Goal: Entertainment & Leisure: Consume media (video, audio)

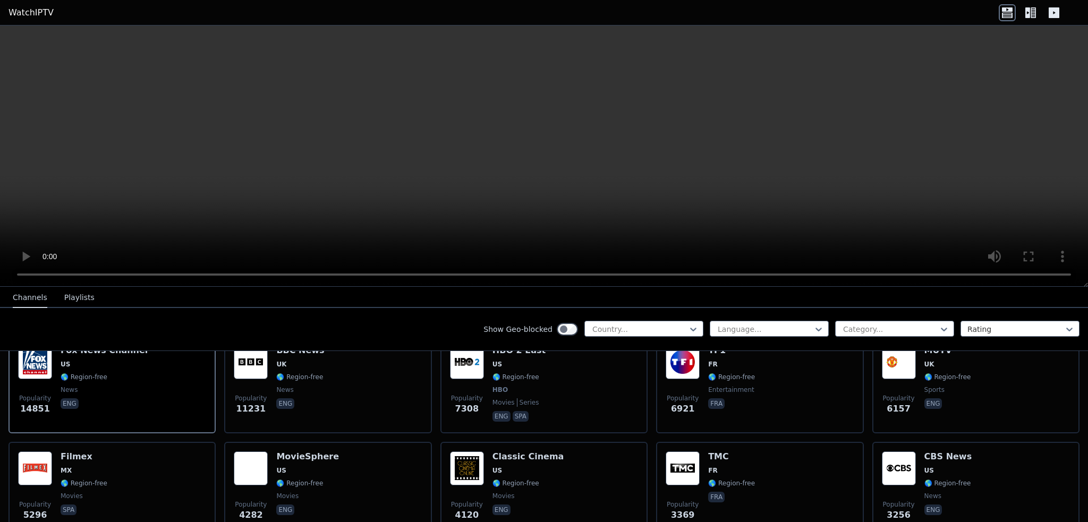
scroll to position [106, 0]
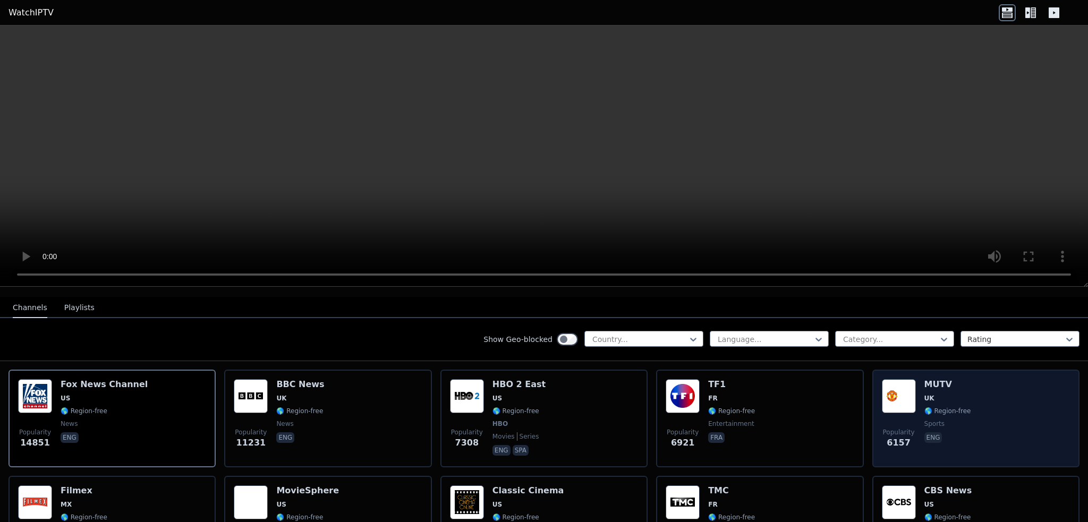
click at [908, 395] on img at bounding box center [899, 396] width 34 height 34
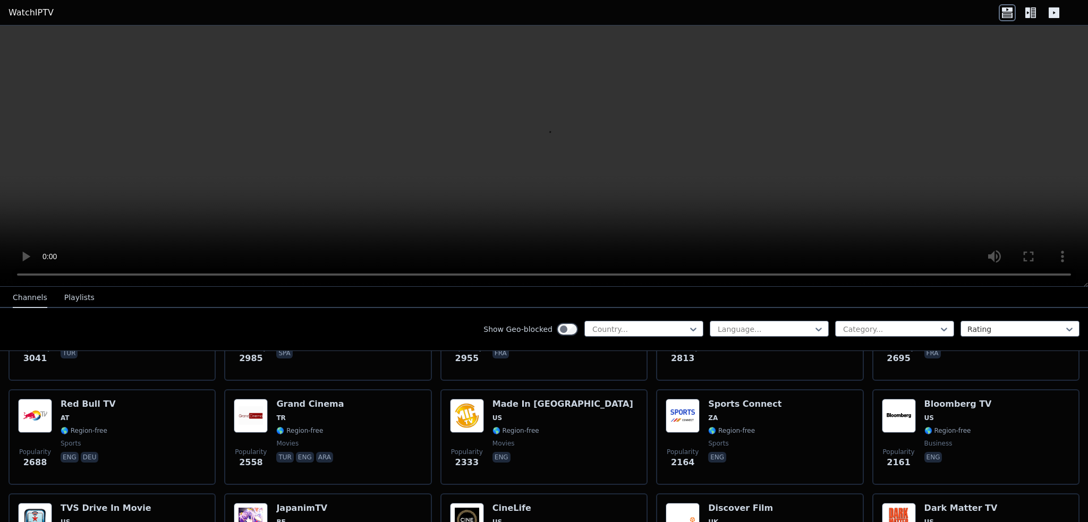
scroll to position [425, 0]
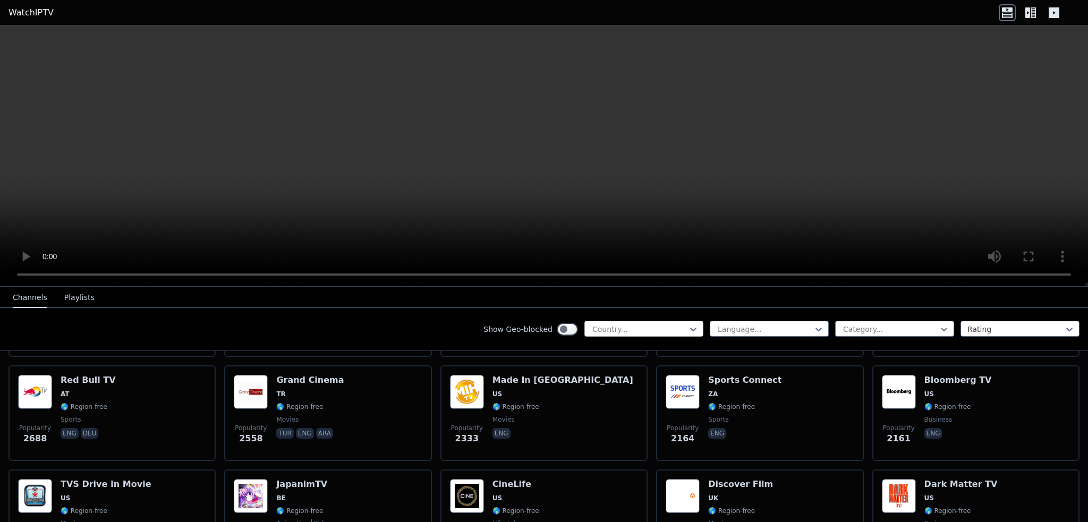
click at [630, 327] on div at bounding box center [639, 329] width 97 height 11
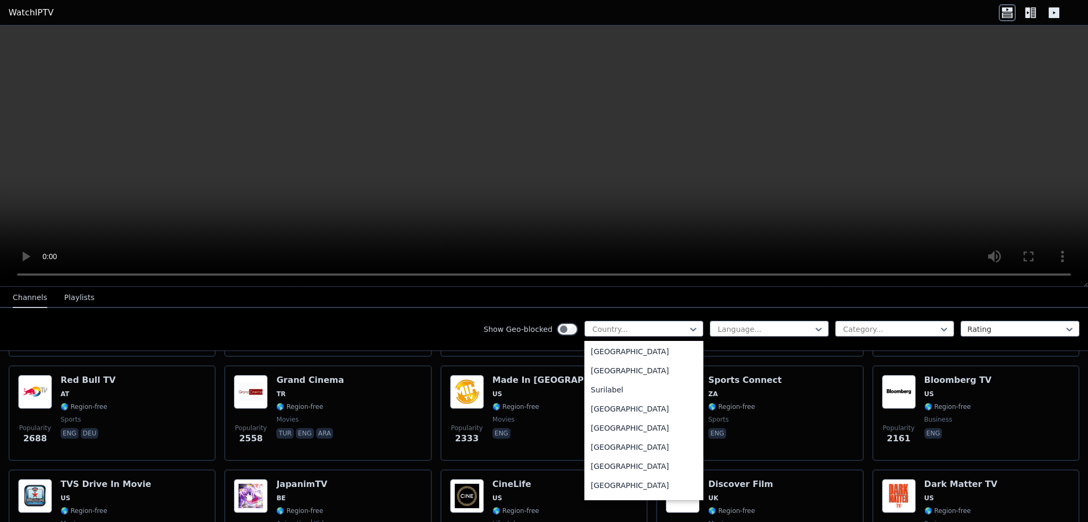
scroll to position [3342, 0]
click at [632, 449] on div "[GEOGRAPHIC_DATA]" at bounding box center [644, 446] width 119 height 19
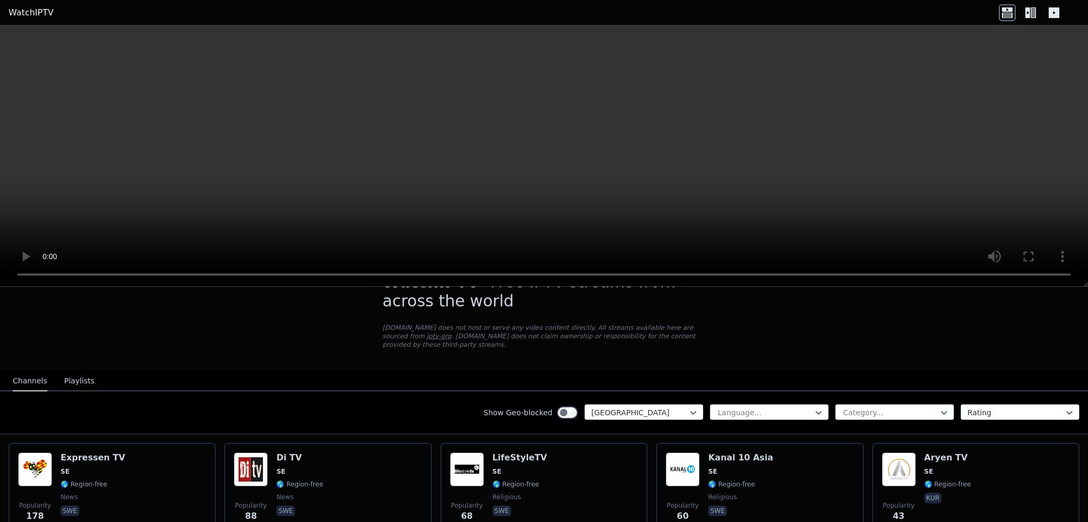
scroll to position [28, 0]
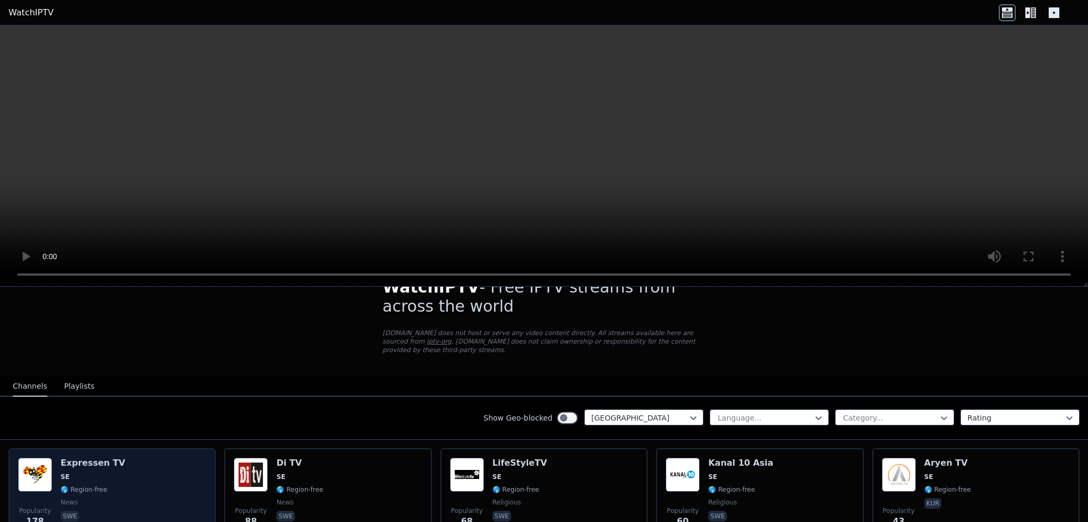
click at [106, 458] on h6 "Expressen TV" at bounding box center [93, 463] width 65 height 11
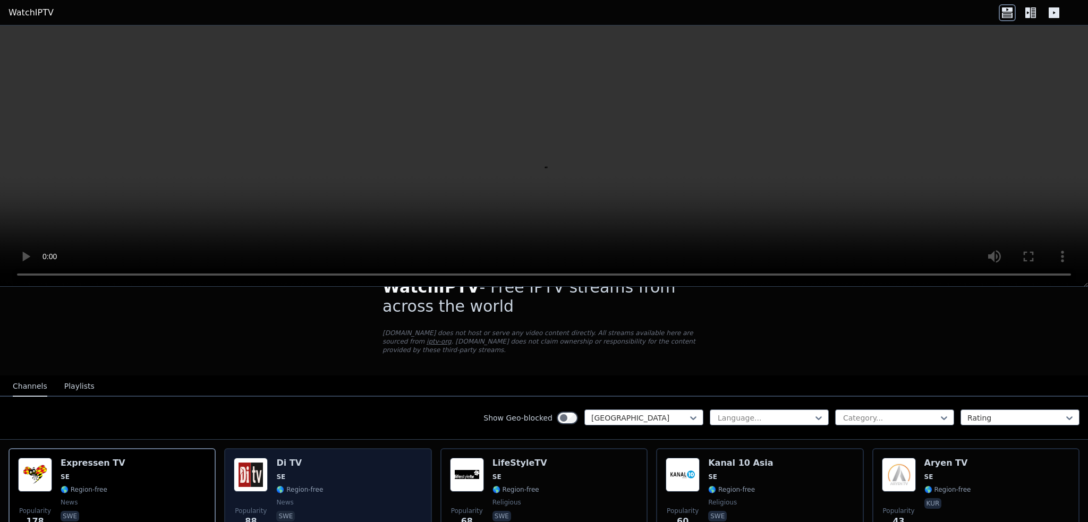
click at [369, 468] on div "Popularity 88 Di TV SE 🌎 Region-free news swe" at bounding box center [328, 496] width 188 height 77
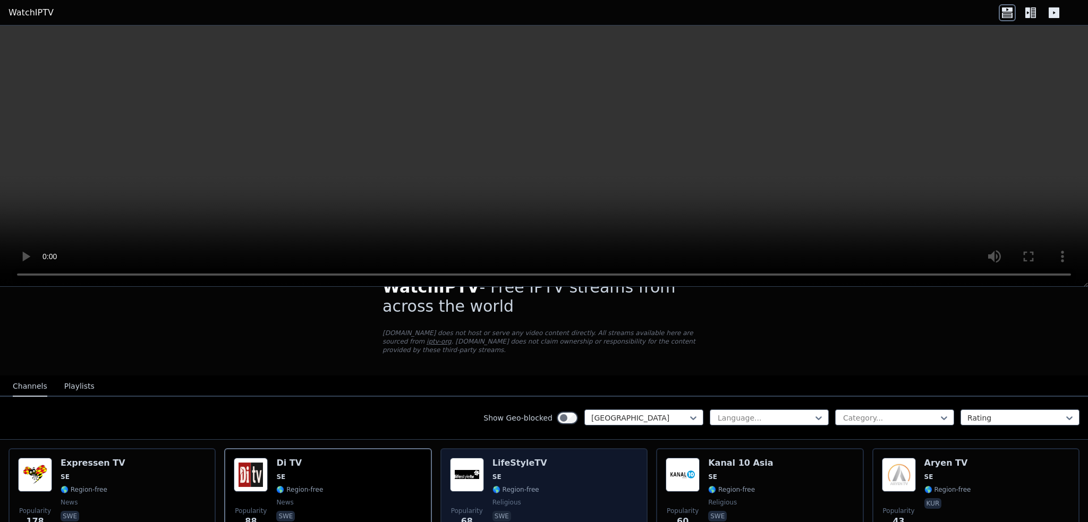
click at [588, 464] on div "Popularity 68 LifeStyleTV SE 🌎 Region-free religious swe" at bounding box center [544, 496] width 188 height 77
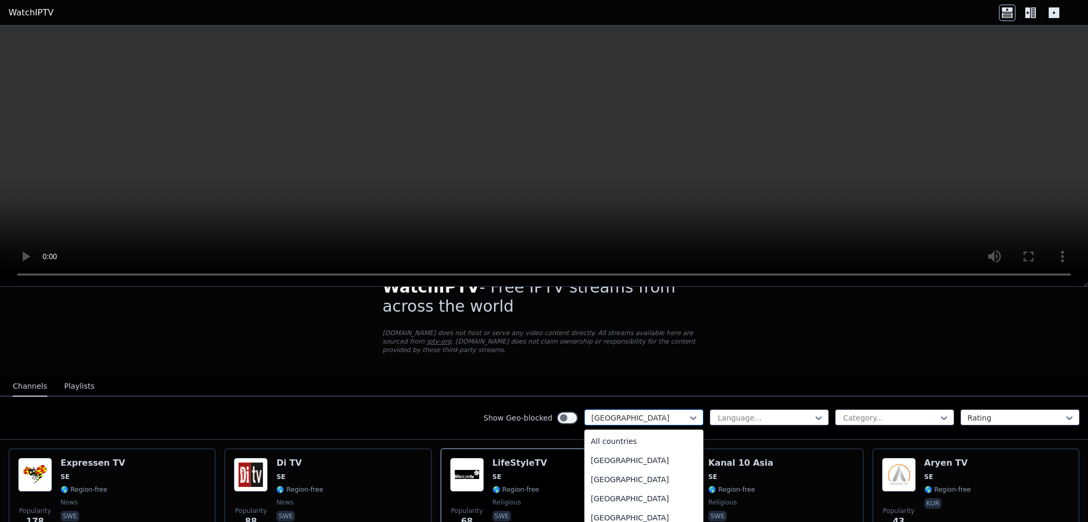
click at [668, 413] on div at bounding box center [639, 418] width 97 height 11
click at [636, 446] on div "[GEOGRAPHIC_DATA]" at bounding box center [644, 454] width 119 height 19
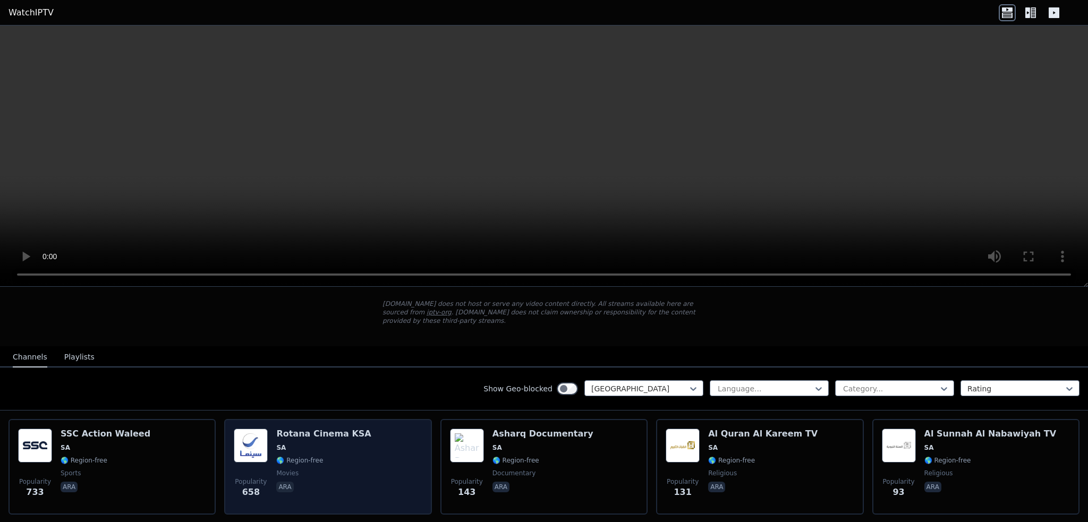
scroll to position [81, 0]
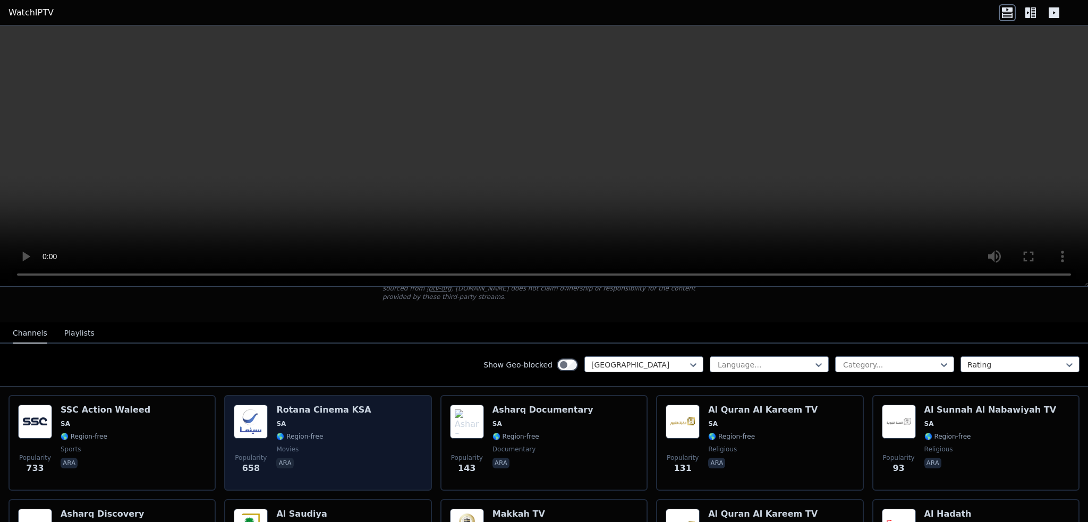
click at [358, 437] on div "Popularity 658 Rotana Cinema KSA SA 🌎 Region-free movies ara" at bounding box center [328, 443] width 188 height 77
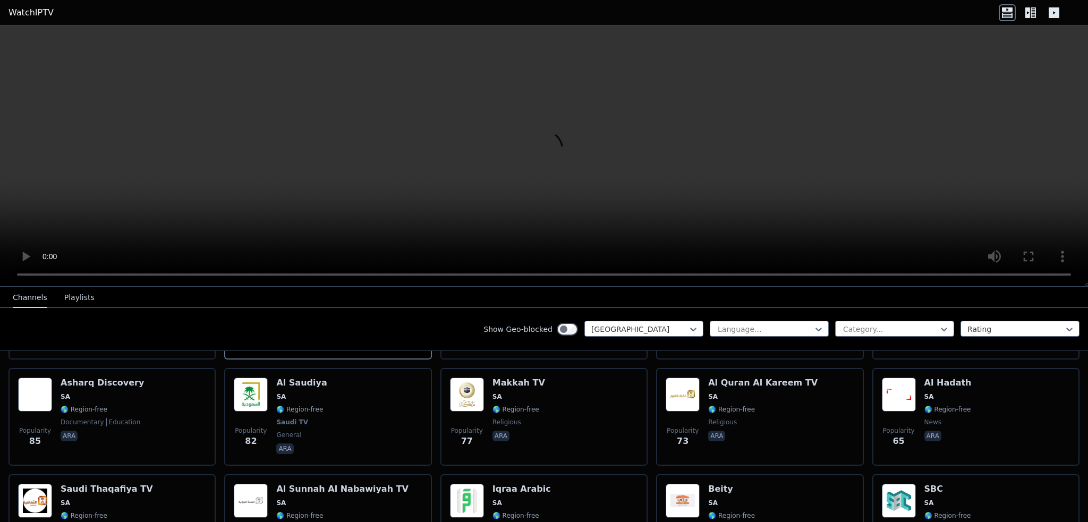
scroll to position [240, 0]
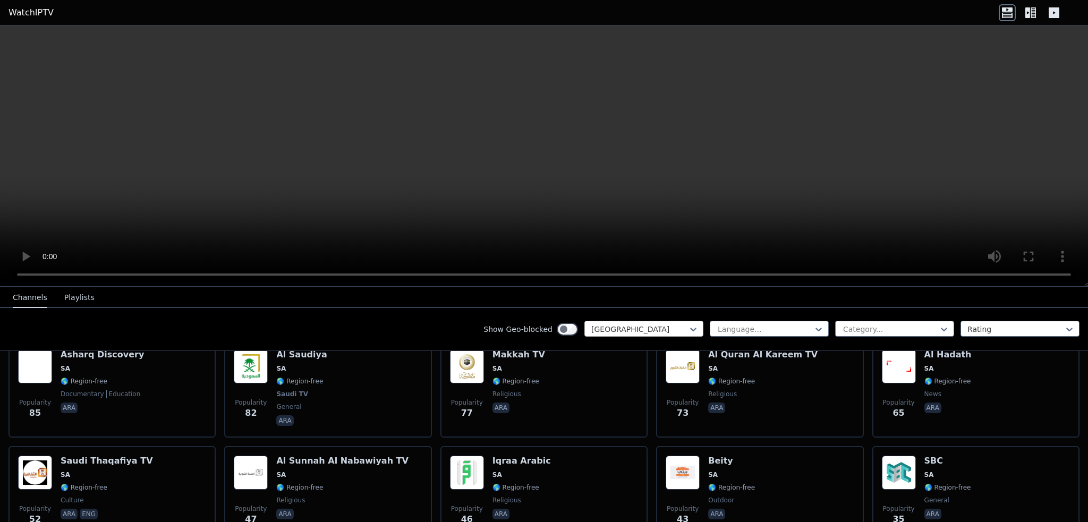
click at [638, 331] on div at bounding box center [639, 329] width 97 height 11
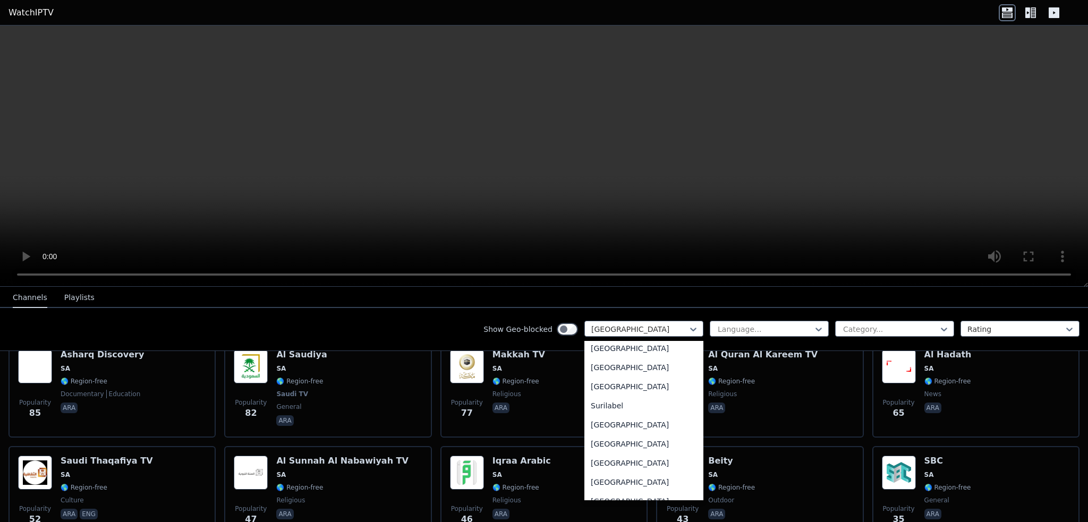
scroll to position [3412, 0]
click at [601, 413] on div "[GEOGRAPHIC_DATA]" at bounding box center [644, 413] width 119 height 19
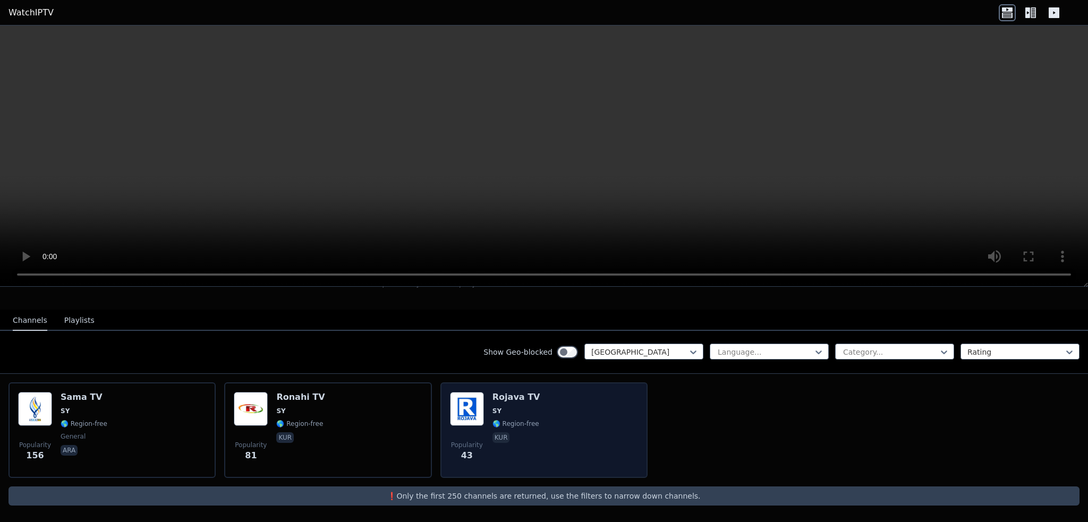
scroll to position [83, 0]
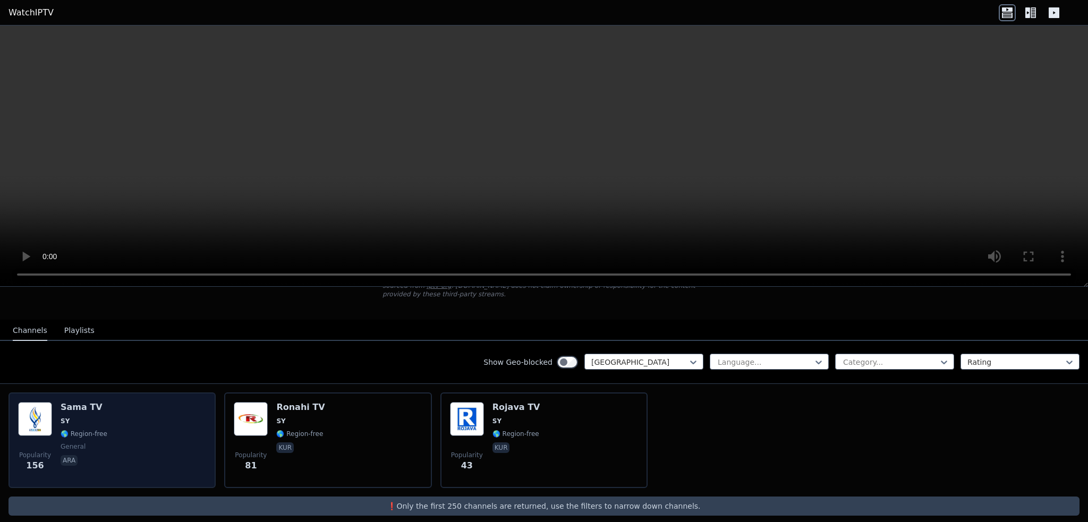
click at [129, 426] on div "Popularity 156 Sama TV SY 🌎 Region-free general ara" at bounding box center [112, 440] width 188 height 77
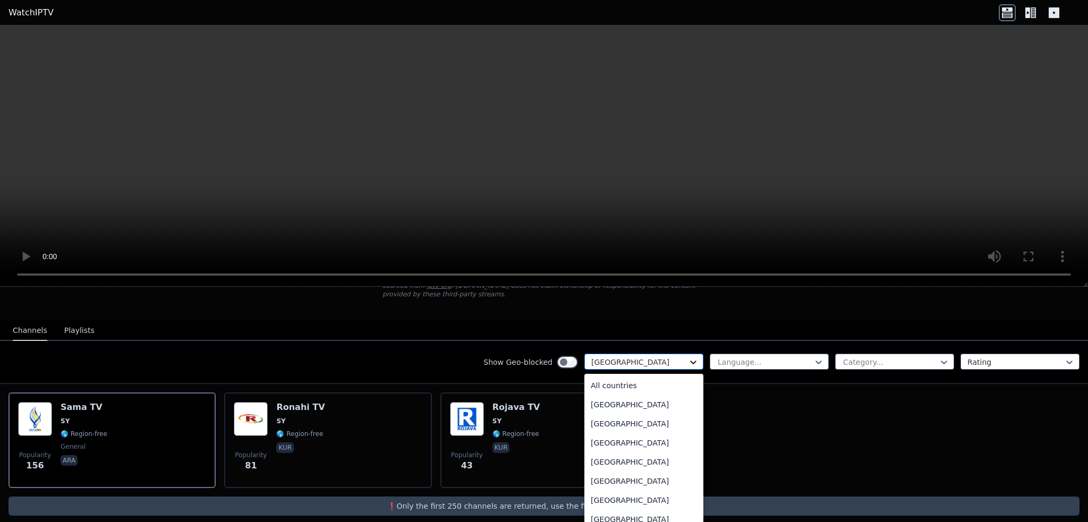
click at [688, 357] on icon at bounding box center [693, 362] width 11 height 11
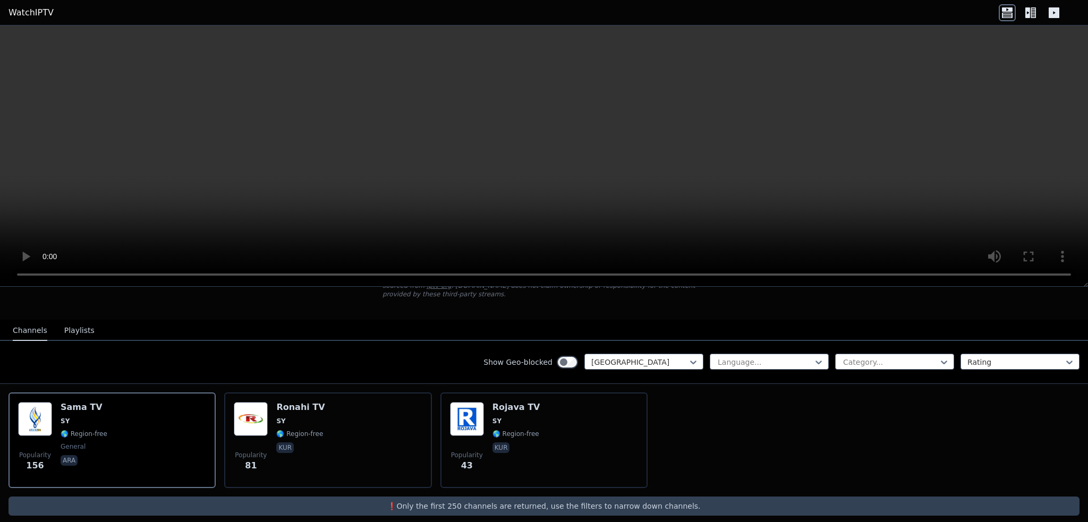
click at [829, 398] on div "Popularity 156 Sama TV SY 🌎 Region-free general ara Popularity 81 Ronahi TV SY …" at bounding box center [544, 440] width 1088 height 113
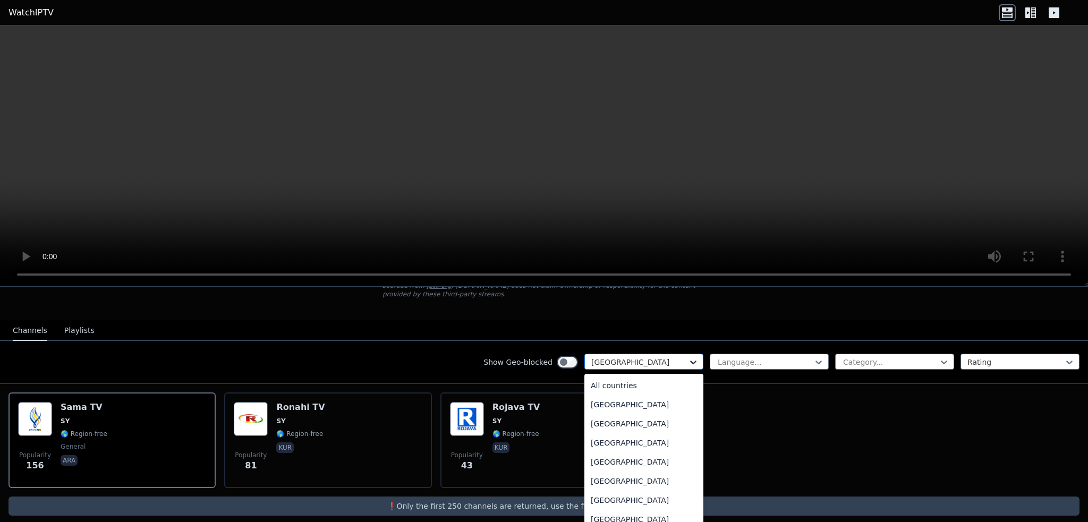
click at [690, 361] on icon at bounding box center [693, 363] width 6 height 4
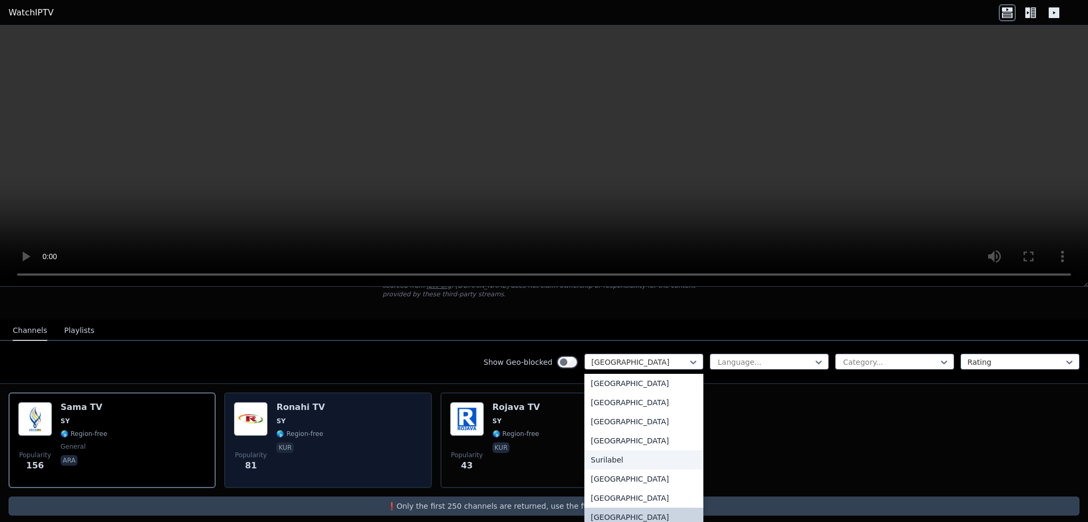
click at [342, 403] on div "Popularity 81 Ronahi TV SY 🌎 Region-free kur" at bounding box center [328, 440] width 188 height 77
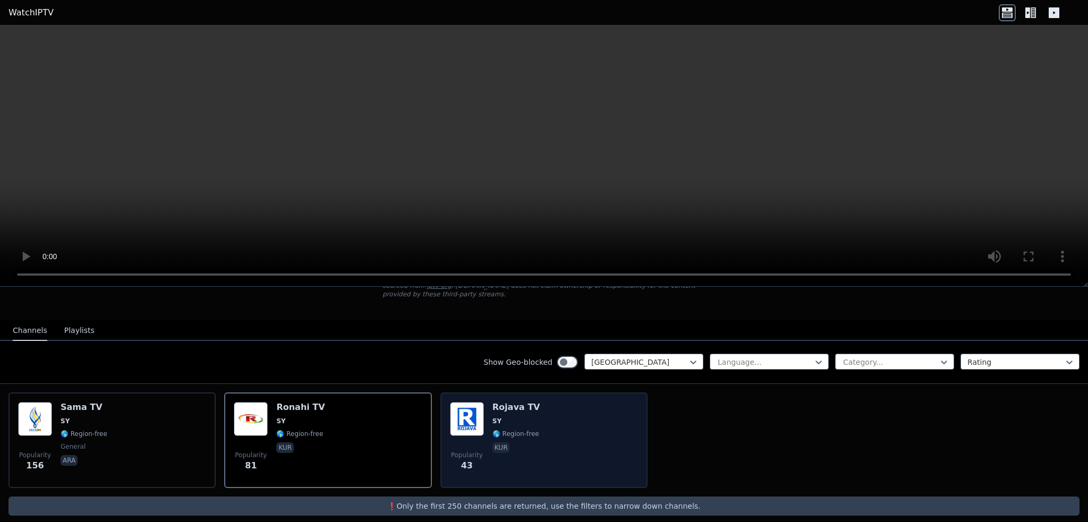
click at [612, 408] on div "Popularity 43 Rojava TV SY 🌎 Region-free kur" at bounding box center [544, 440] width 188 height 77
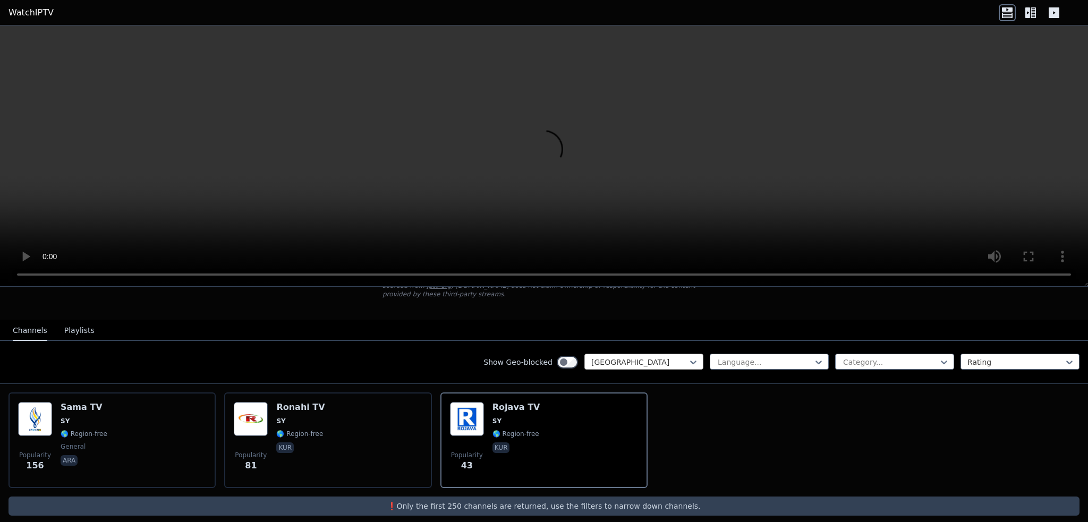
click at [667, 359] on div "[GEOGRAPHIC_DATA]" at bounding box center [644, 362] width 119 height 16
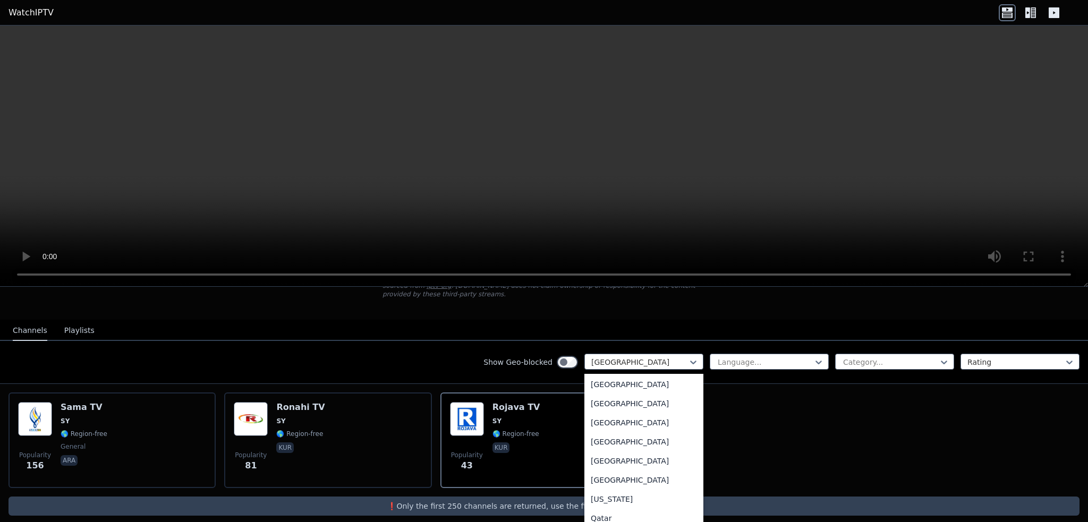
scroll to position [2792, 0]
click at [637, 484] on div "Qatar" at bounding box center [644, 493] width 119 height 19
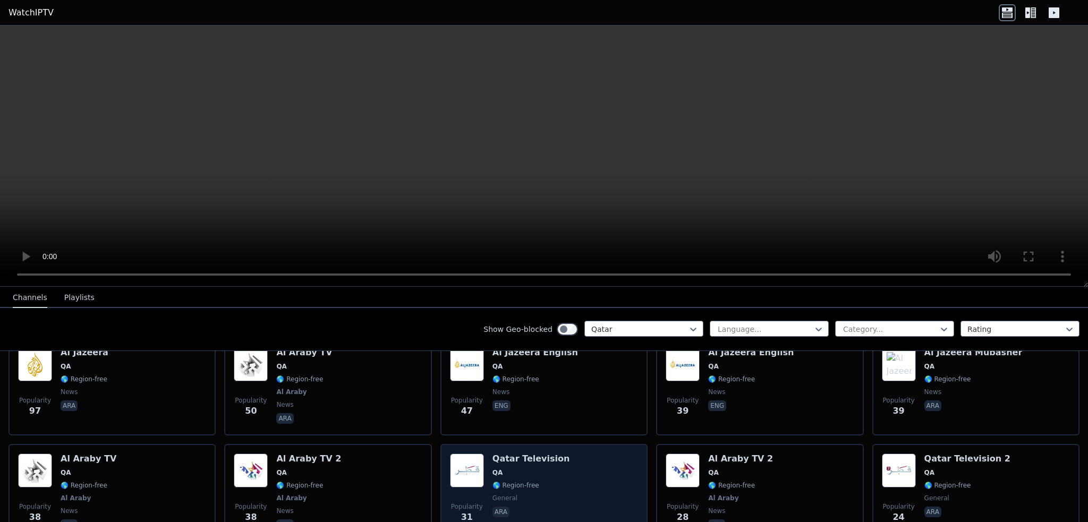
scroll to position [243, 0]
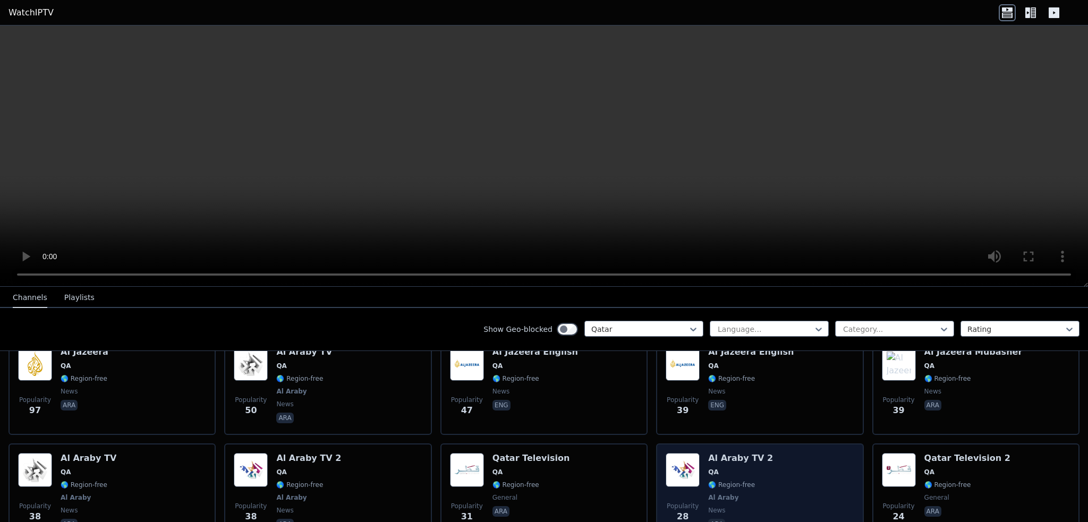
click at [773, 466] on div "Popularity 28 Al Araby TV 2 QA 🌎 Region-free Al Araby news ara" at bounding box center [760, 492] width 188 height 79
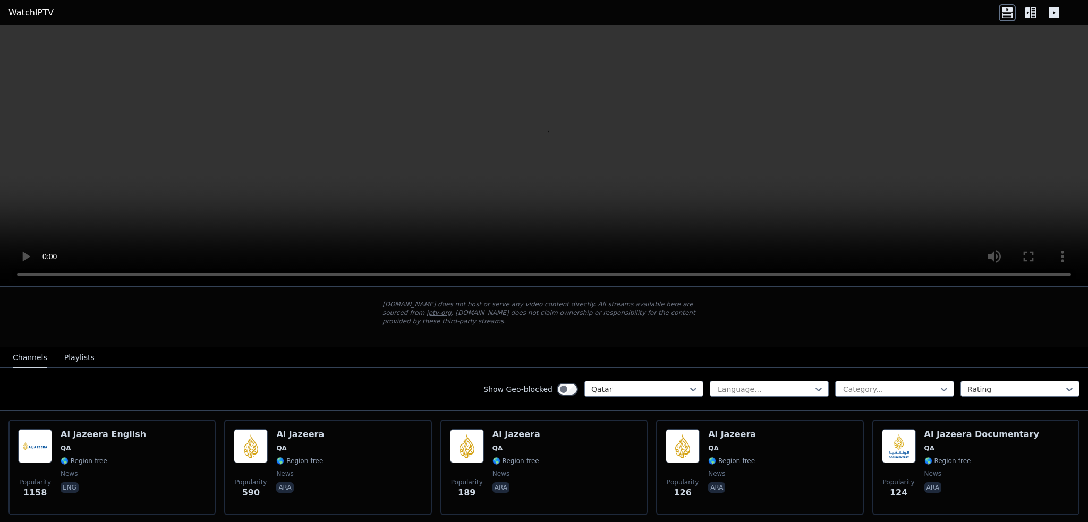
scroll to position [30, 0]
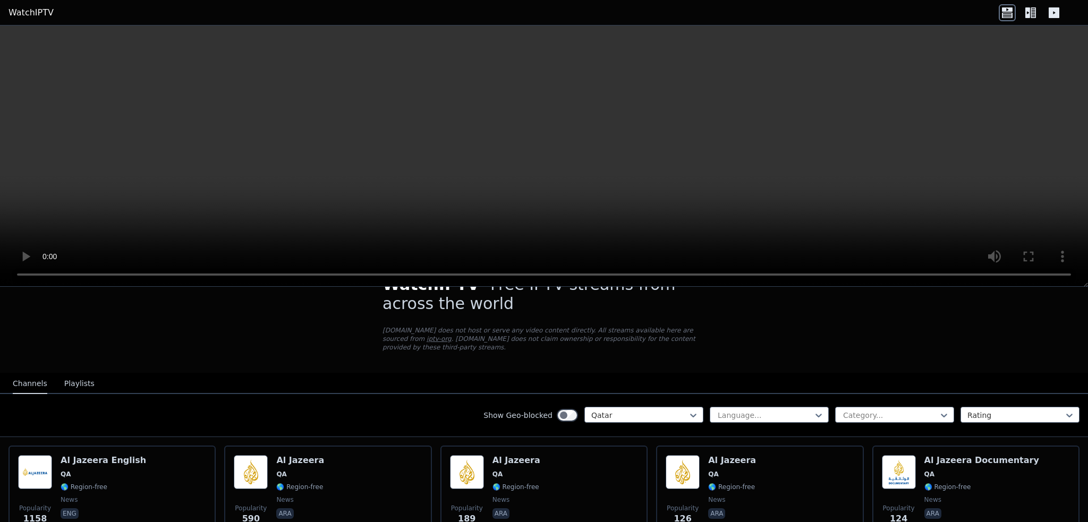
click at [621, 457] on div "Popularity 189 Al Jazeera QA 🌎 Region-free news ara" at bounding box center [544, 493] width 188 height 77
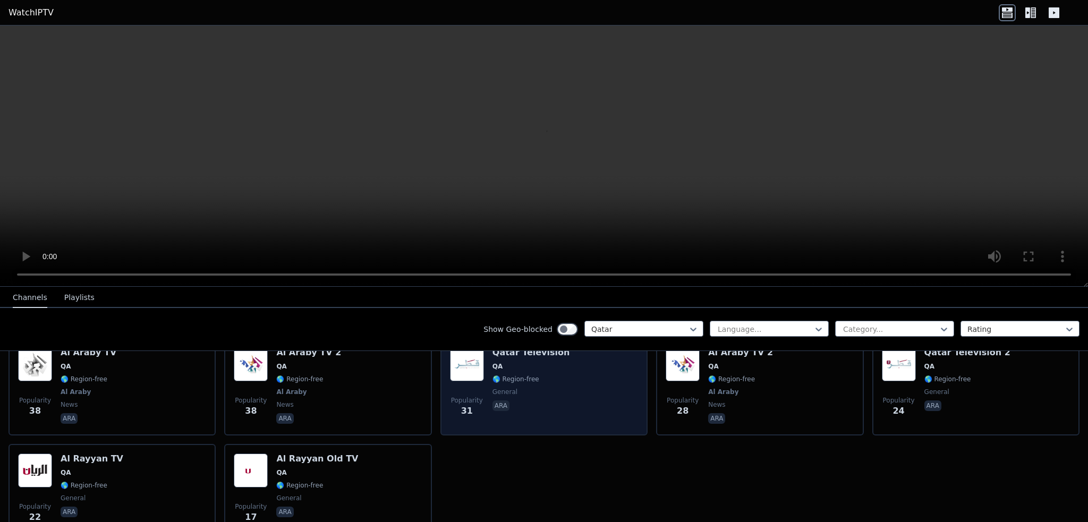
scroll to position [349, 0]
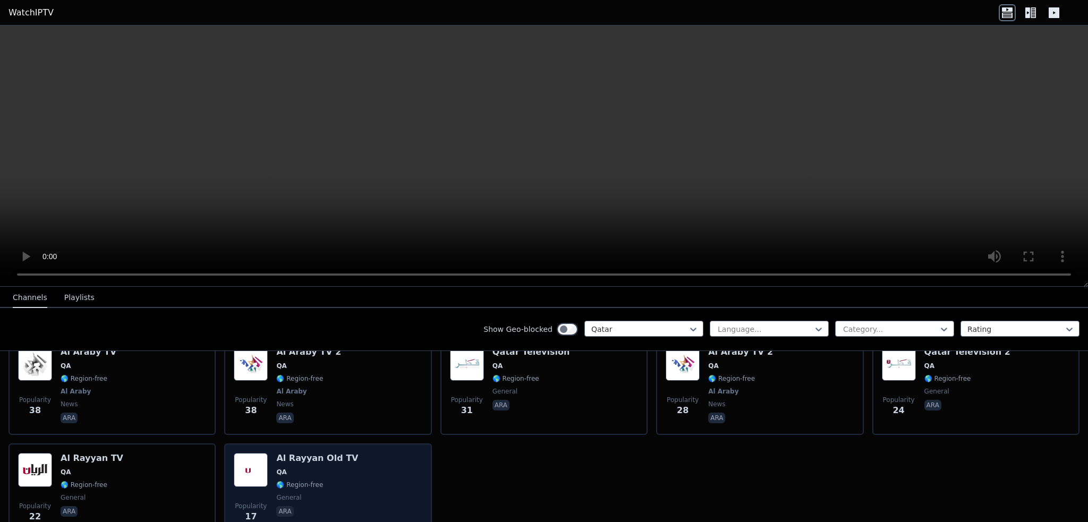
click at [425, 474] on div "Popularity 17 Al Rayyan Old TV QA 🌎 Region-free general ara" at bounding box center [327, 492] width 207 height 96
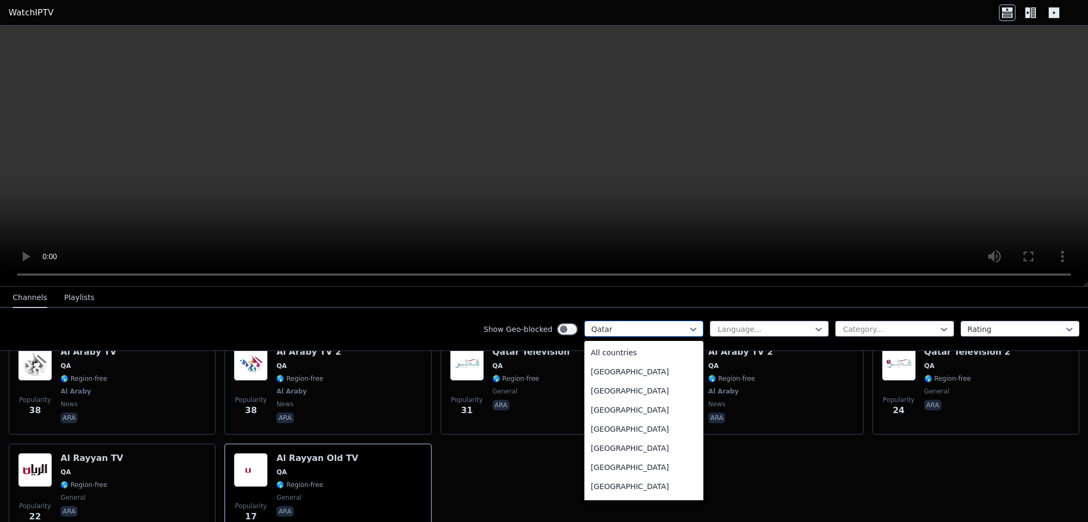
click at [644, 333] on div at bounding box center [639, 329] width 97 height 11
click at [655, 433] on div "[GEOGRAPHIC_DATA]" at bounding box center [644, 429] width 119 height 19
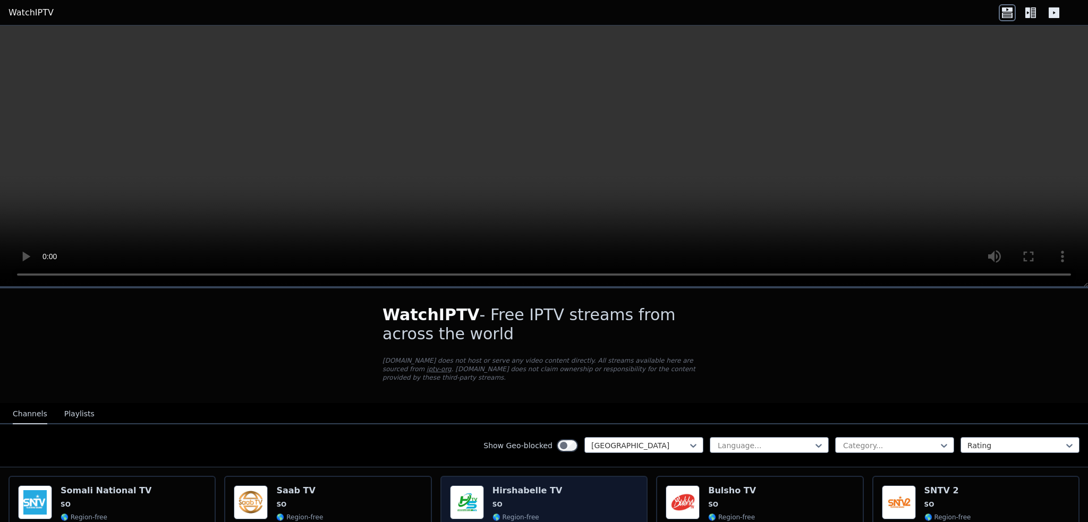
click at [592, 486] on div "Popularity 17 Hirshabelle TV SO 🌎 Region-free general som" at bounding box center [544, 524] width 188 height 77
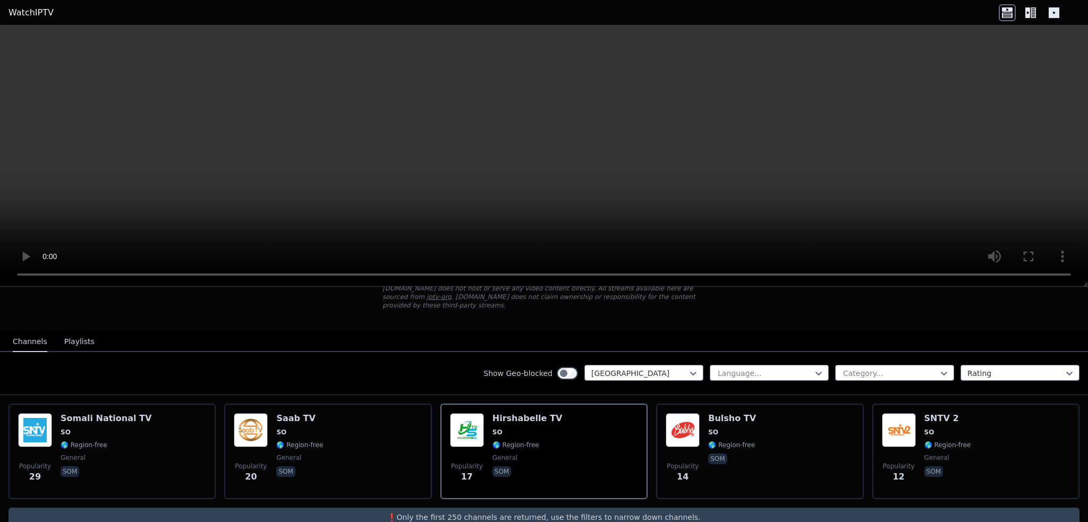
scroll to position [83, 0]
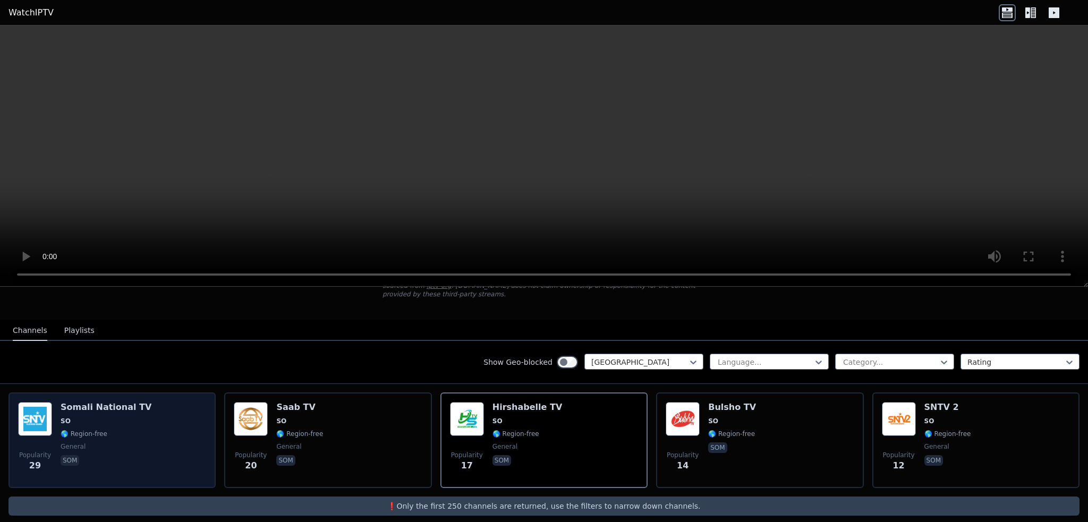
click at [163, 427] on div "Popularity 29 Somali National TV SO 🌎 Region-free general som" at bounding box center [112, 440] width 188 height 77
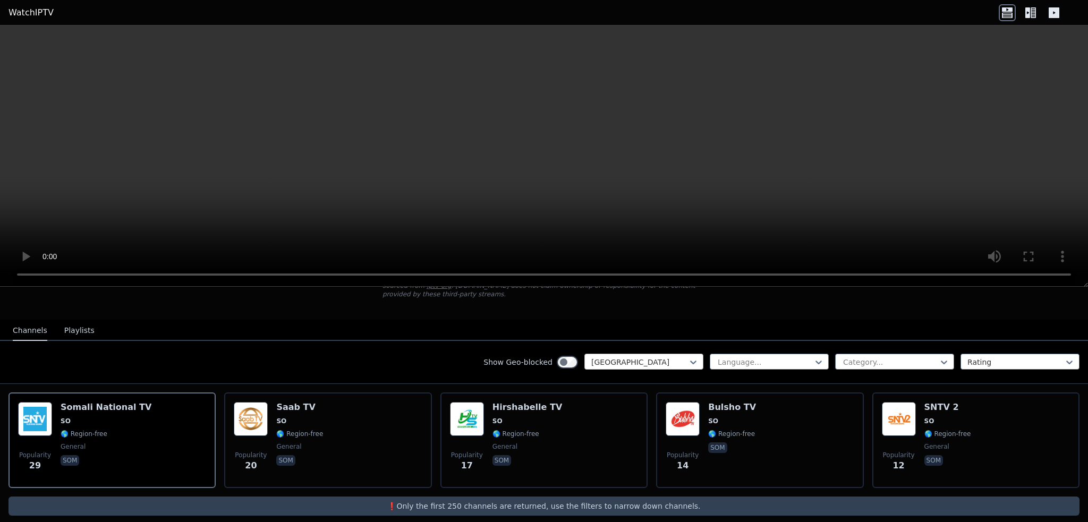
click at [623, 358] on div "[GEOGRAPHIC_DATA]" at bounding box center [644, 362] width 119 height 16
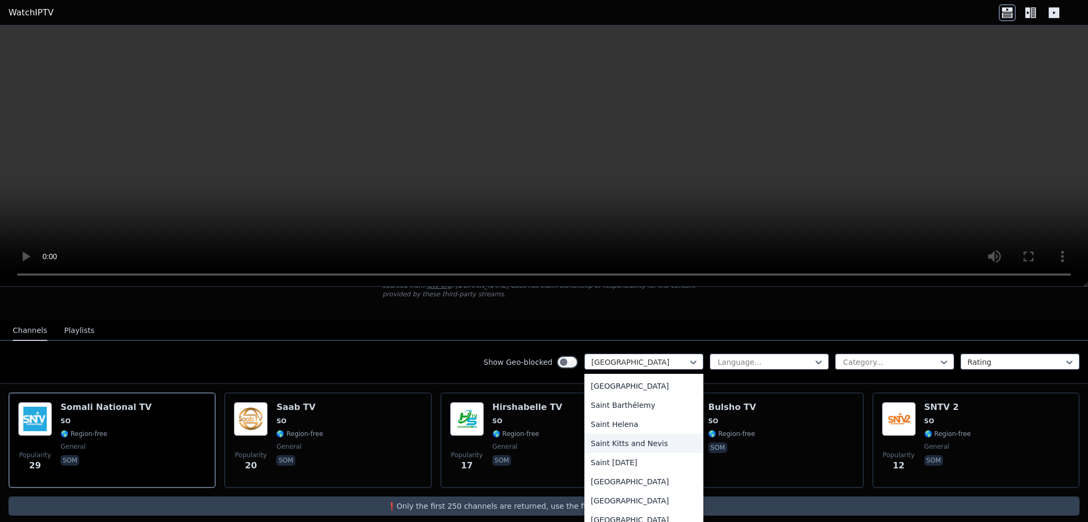
scroll to position [2991, 0]
click at [639, 495] on div "[GEOGRAPHIC_DATA]" at bounding box center [644, 504] width 119 height 19
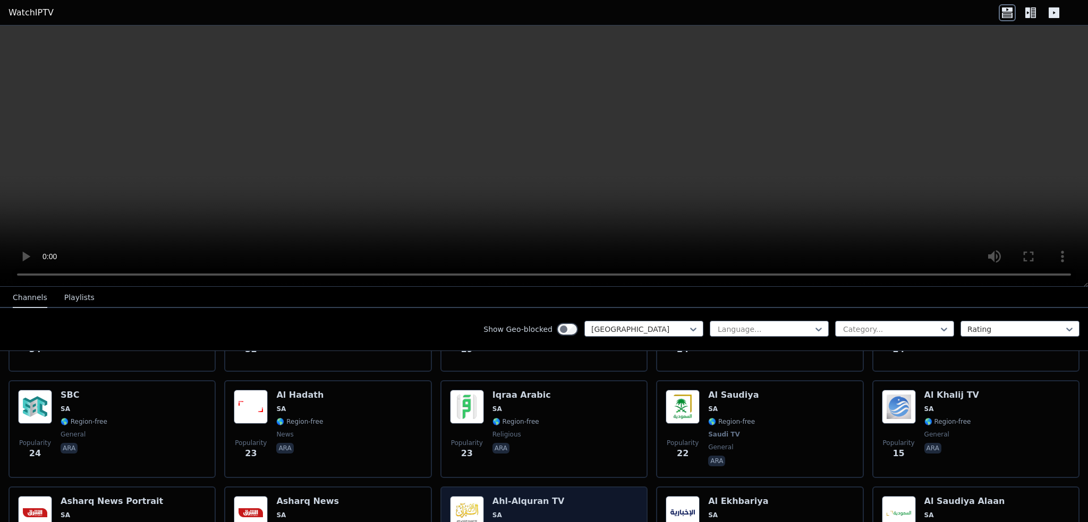
scroll to position [495, 0]
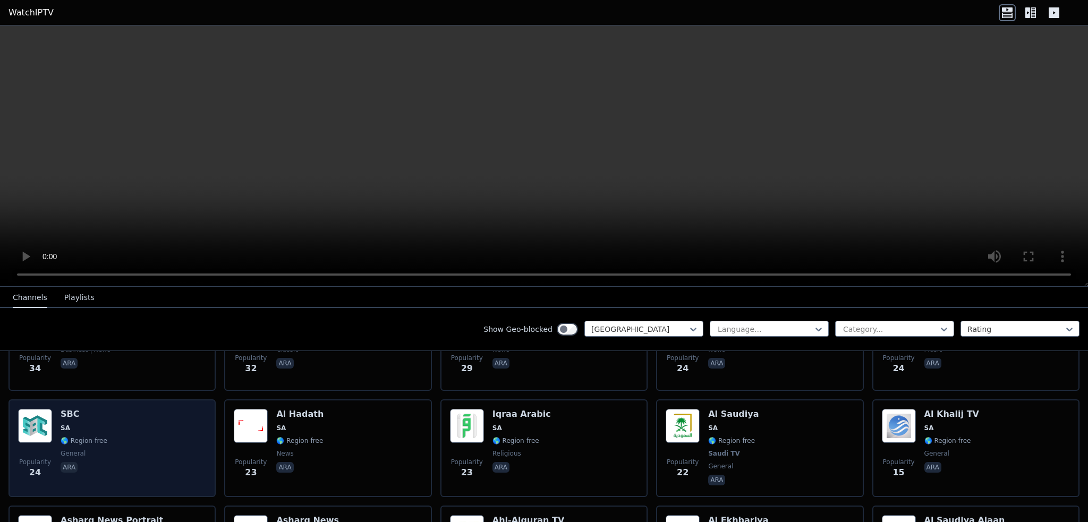
click at [166, 452] on div "Popularity 24 SBC SA 🌎 Region-free general ara" at bounding box center [112, 448] width 188 height 79
click at [188, 452] on div "Popularity 24 SBC SA 🌎 Region-free general ara" at bounding box center [112, 448] width 188 height 79
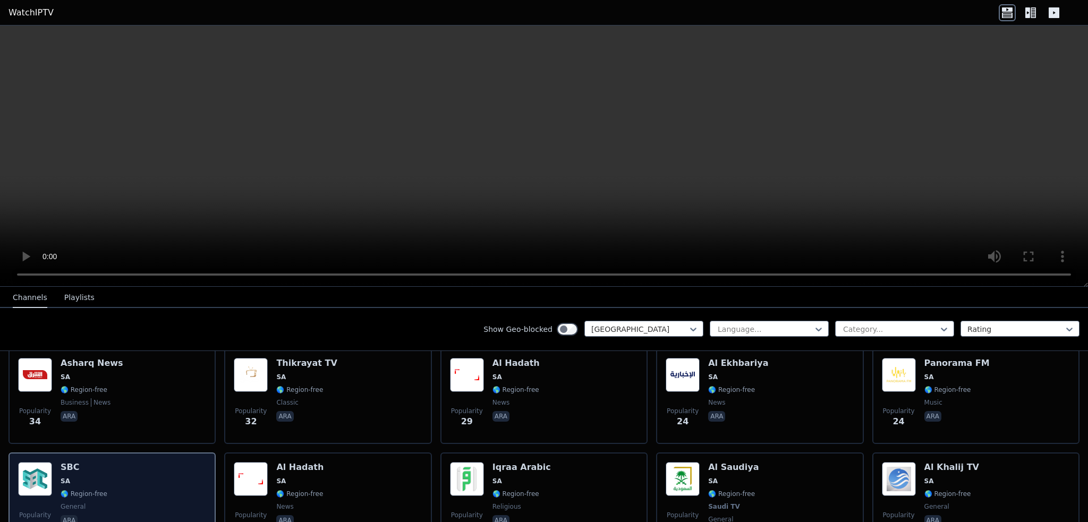
scroll to position [389, 0]
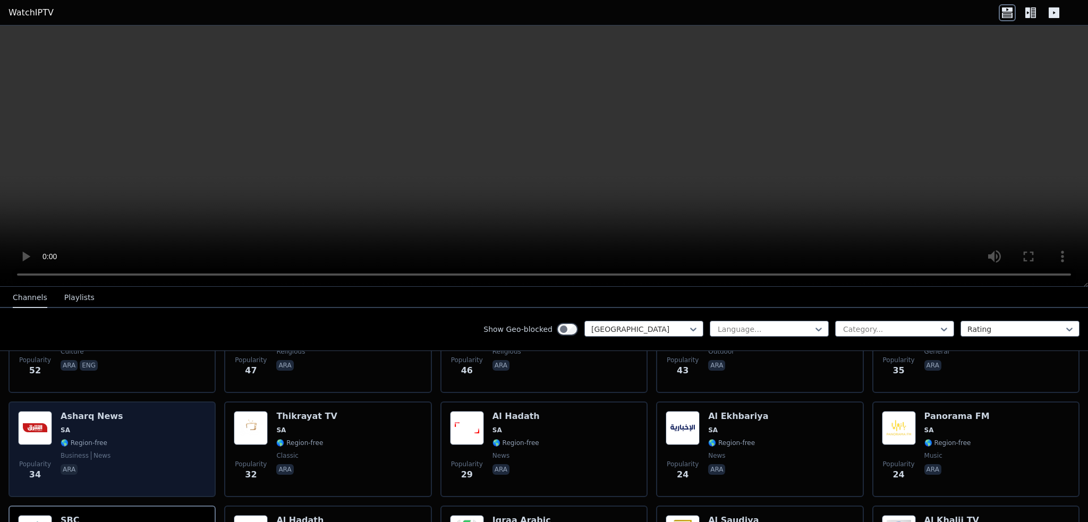
click at [166, 443] on div "Popularity 34 Asharq News SA 🌎 Region-free business news ara" at bounding box center [112, 449] width 188 height 77
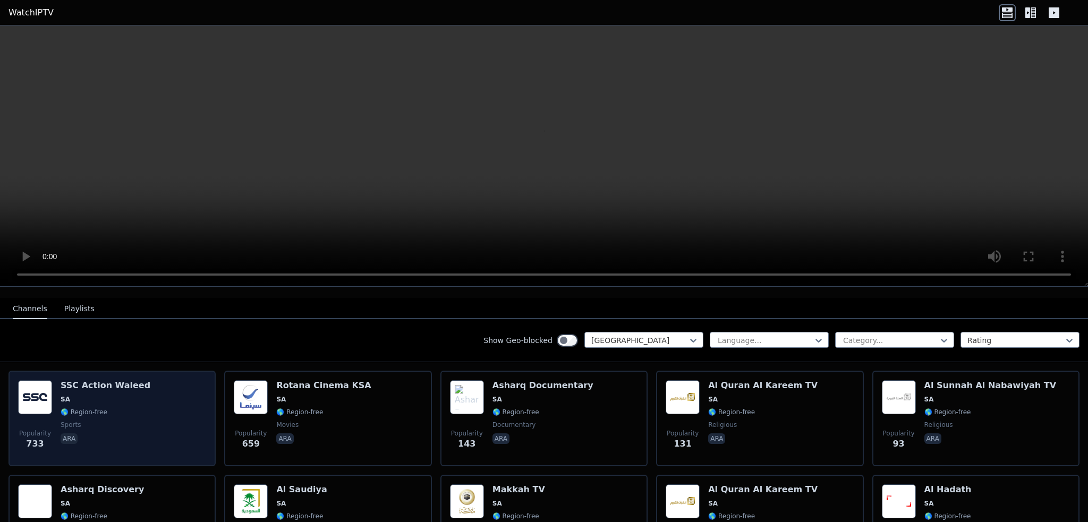
scroll to position [106, 0]
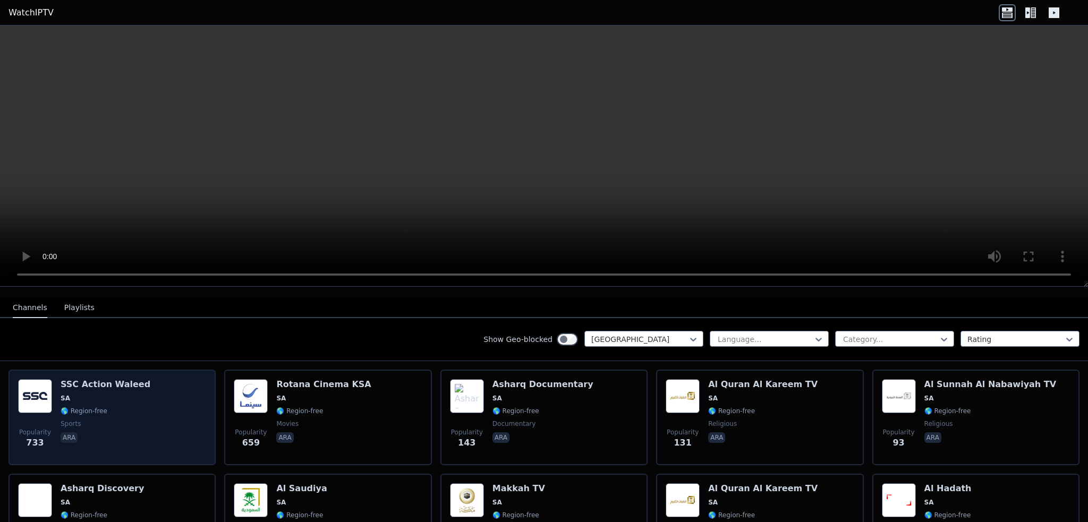
click at [175, 436] on div "Popularity 733 SSC Action Waleed SA 🌎 Region-free sports ara" at bounding box center [112, 417] width 188 height 77
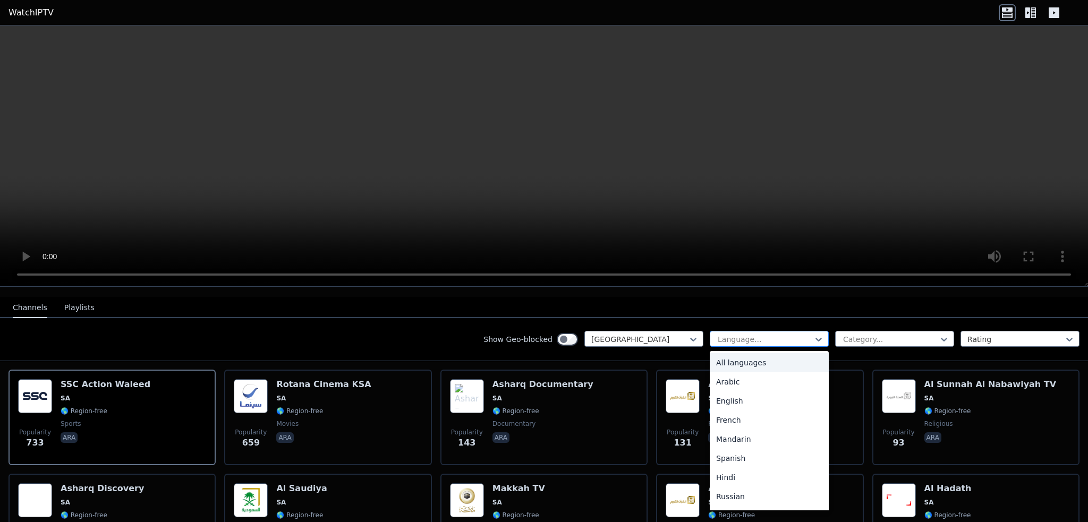
click at [747, 334] on div at bounding box center [765, 339] width 97 height 11
click at [742, 373] on div "Arabic" at bounding box center [769, 382] width 119 height 19
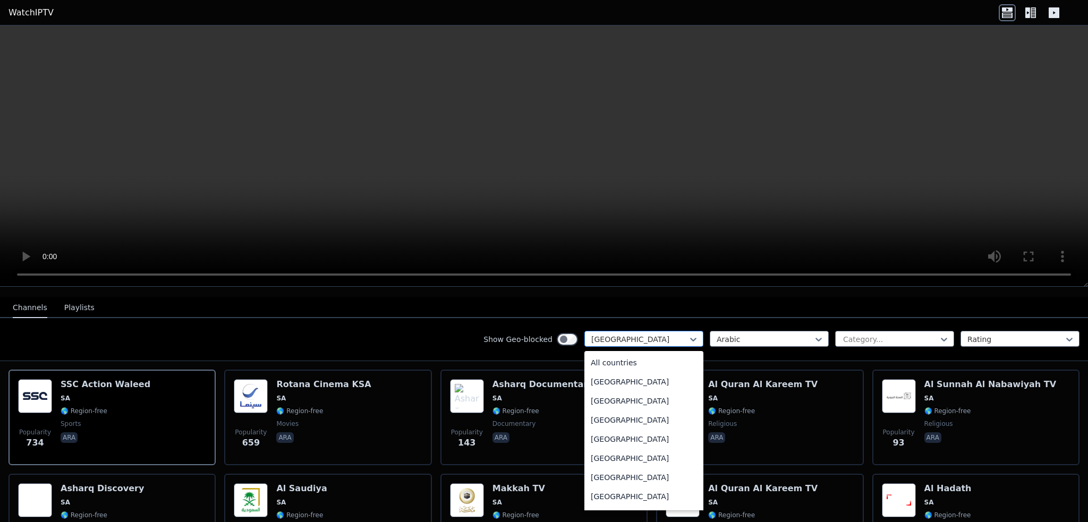
click at [655, 334] on div at bounding box center [639, 339] width 97 height 11
click at [611, 354] on div "All countries" at bounding box center [644, 362] width 119 height 19
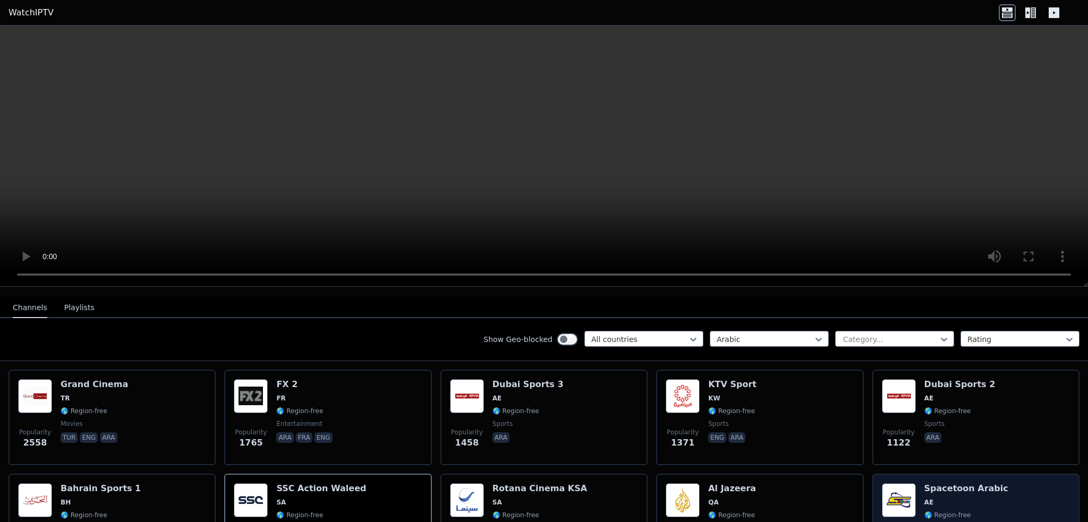
click at [990, 484] on div "Popularity 564 Spacetoon Arabic AE 🌎 Region-free animation kids ara" at bounding box center [976, 522] width 188 height 77
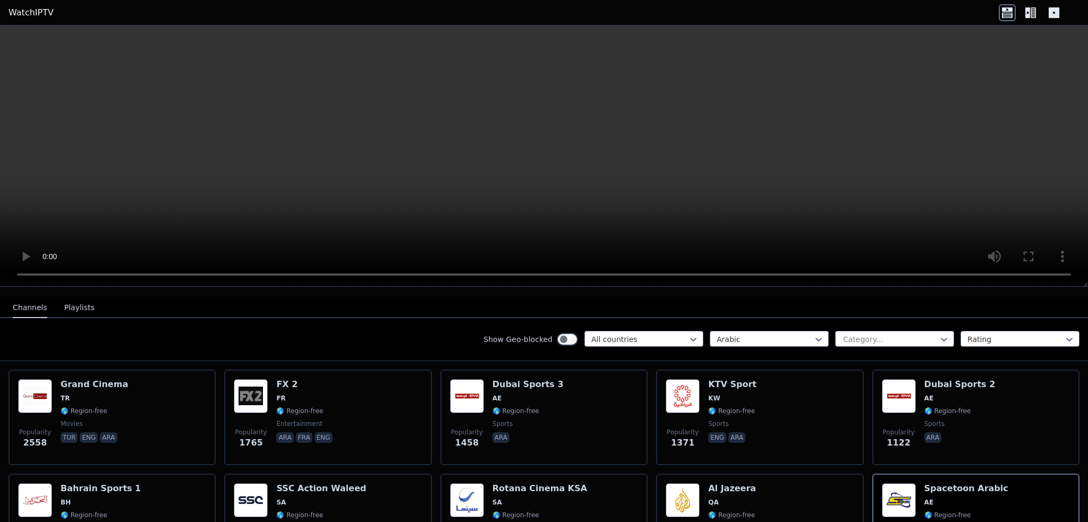
click at [884, 234] on video at bounding box center [544, 156] width 1088 height 261
click at [864, 219] on video at bounding box center [544, 156] width 1088 height 261
click at [1029, 17] on icon at bounding box center [1028, 12] width 5 height 11
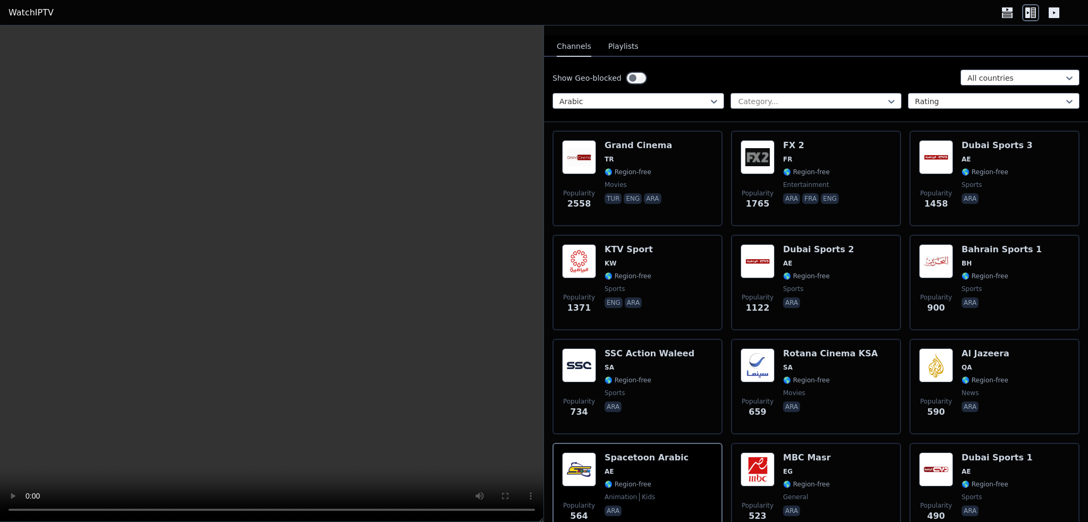
click at [1054, 13] on icon at bounding box center [1054, 12] width 17 height 17
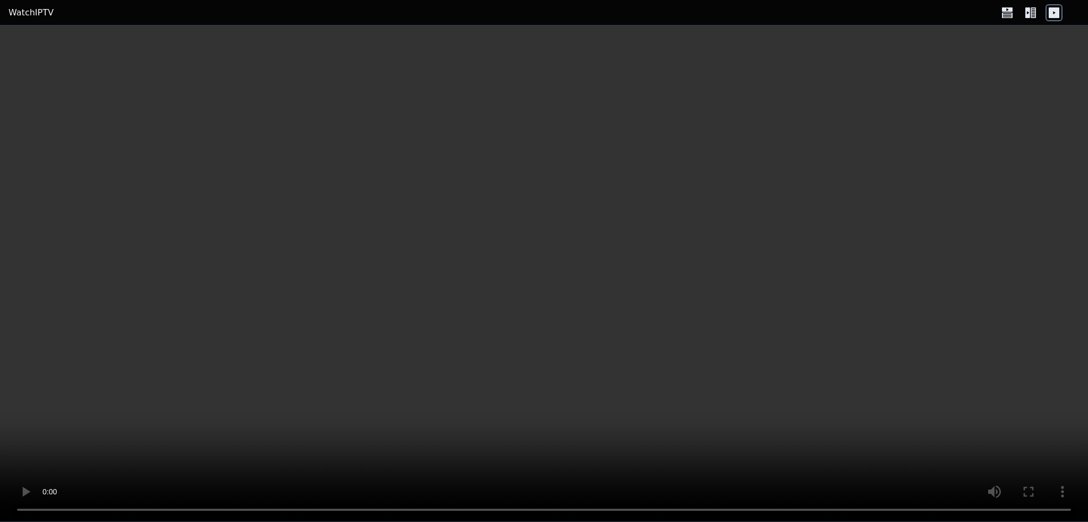
click at [1003, 13] on icon at bounding box center [1007, 12] width 17 height 17
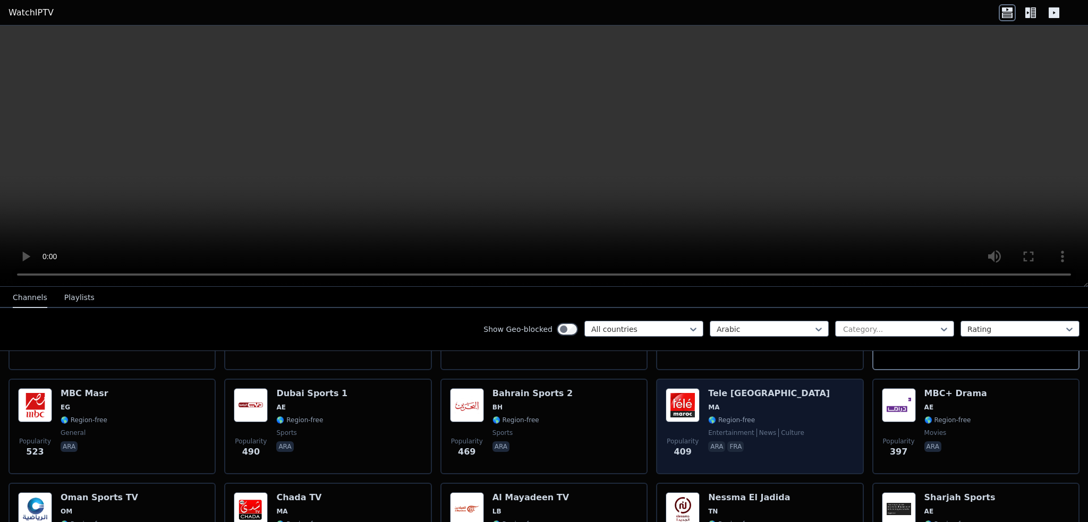
scroll to position [319, 0]
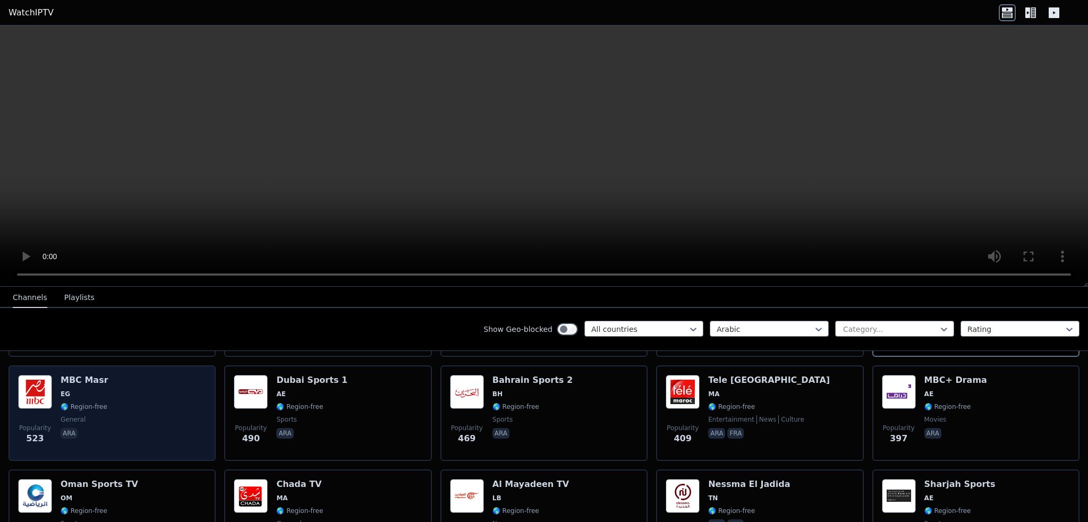
click at [179, 387] on div "Popularity 523 MBC Masr EG 🌎 Region-free general ara" at bounding box center [112, 413] width 188 height 77
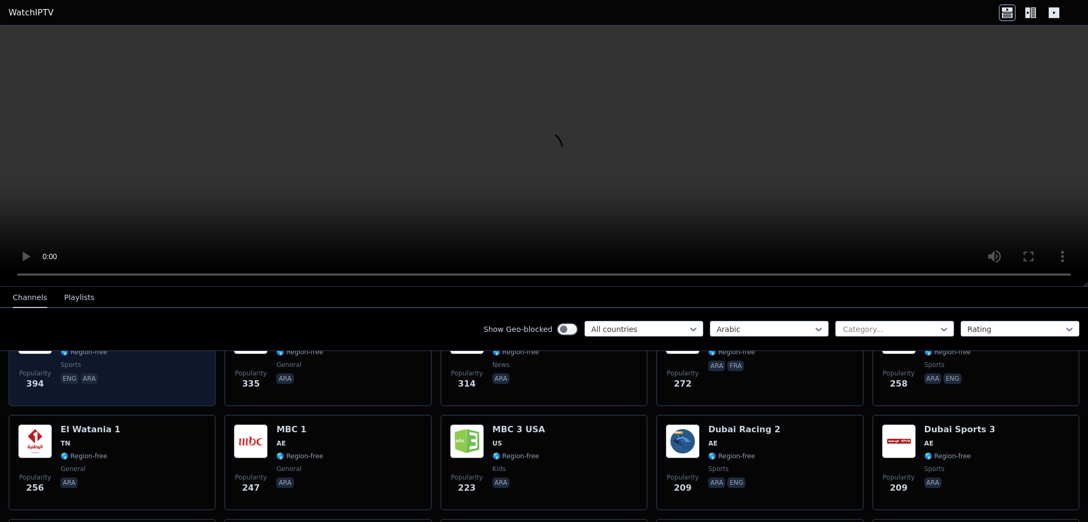
scroll to position [478, 0]
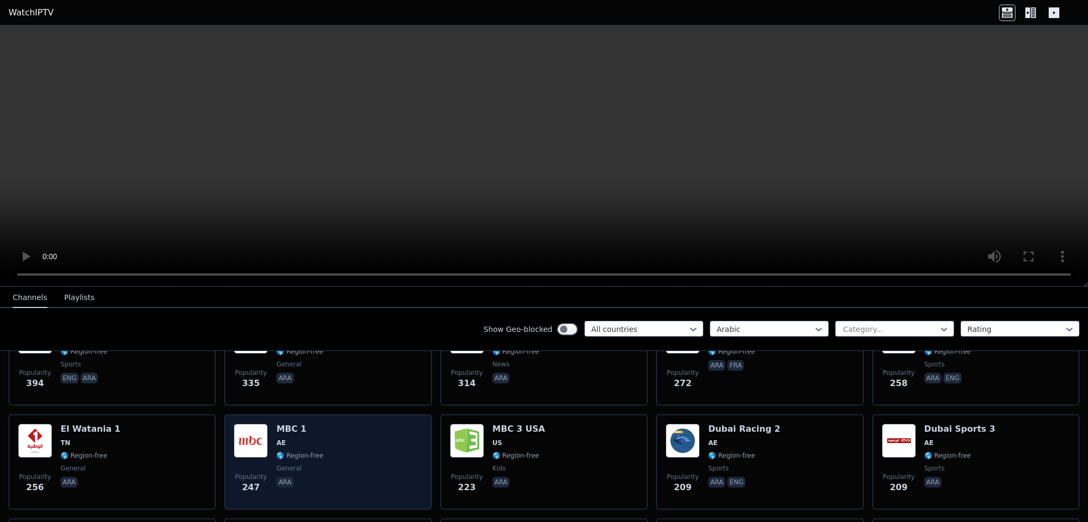
click at [365, 443] on div "Popularity 247 MBC 1 AE 🌎 Region-free general [PERSON_NAME]" at bounding box center [328, 462] width 188 height 77
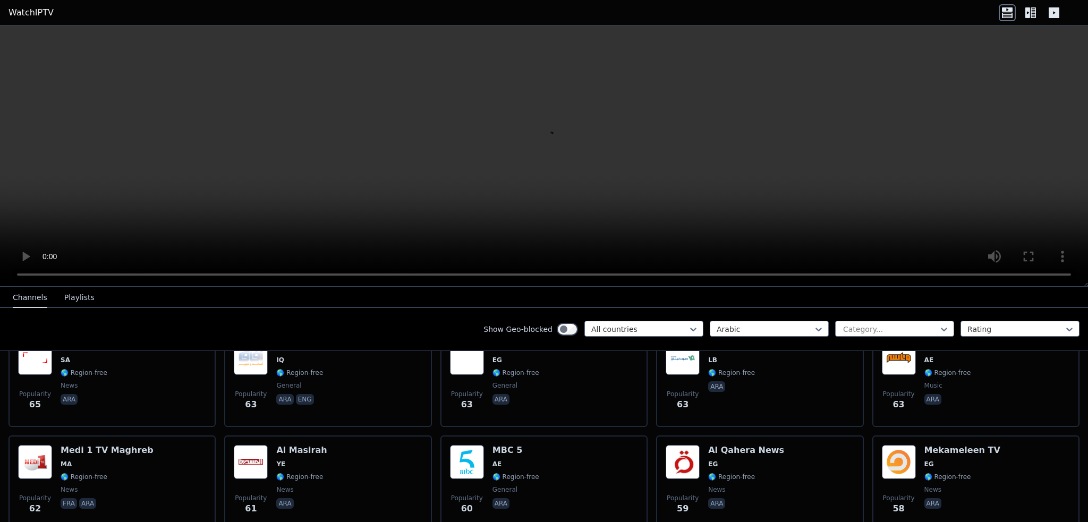
scroll to position [2232, 0]
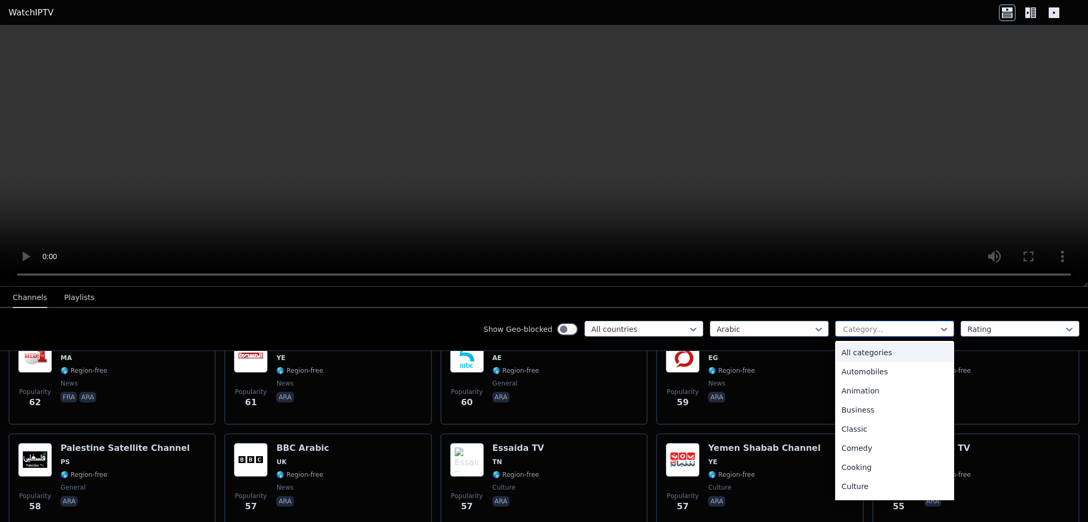
click at [845, 331] on div at bounding box center [890, 329] width 97 height 11
click at [869, 449] on div "Sports" at bounding box center [894, 450] width 119 height 19
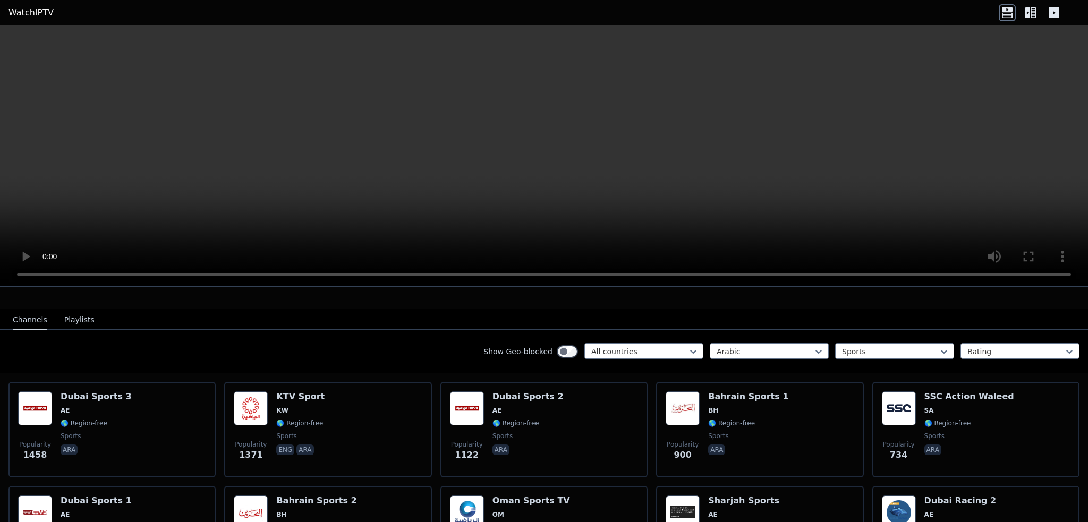
scroll to position [26, 0]
